Goal: Information Seeking & Learning: Learn about a topic

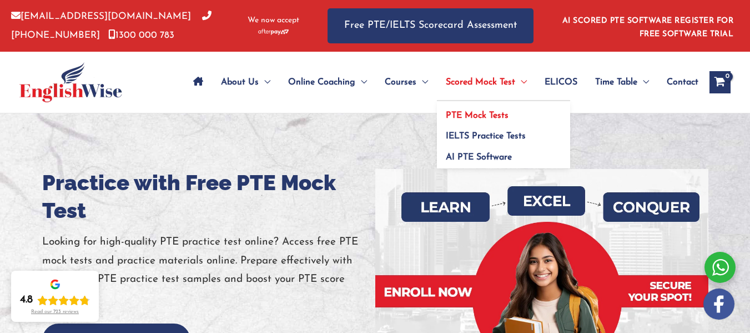
click at [481, 109] on link "PTE Mock Tests" at bounding box center [503, 111] width 133 height 21
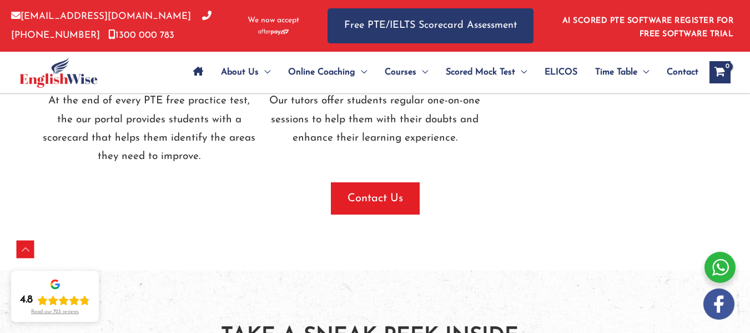
scroll to position [1488, 0]
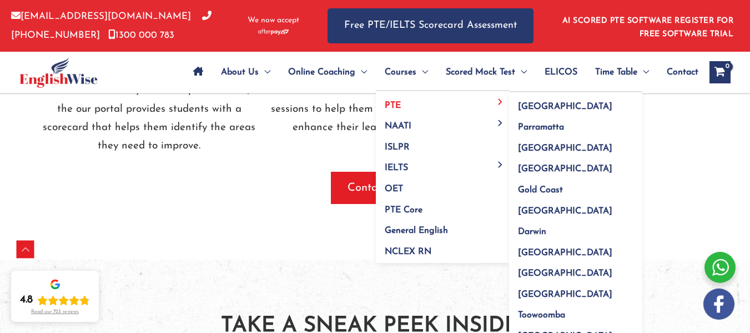
click at [401, 98] on link "PTE" at bounding box center [442, 101] width 133 height 21
